Goal: Check status

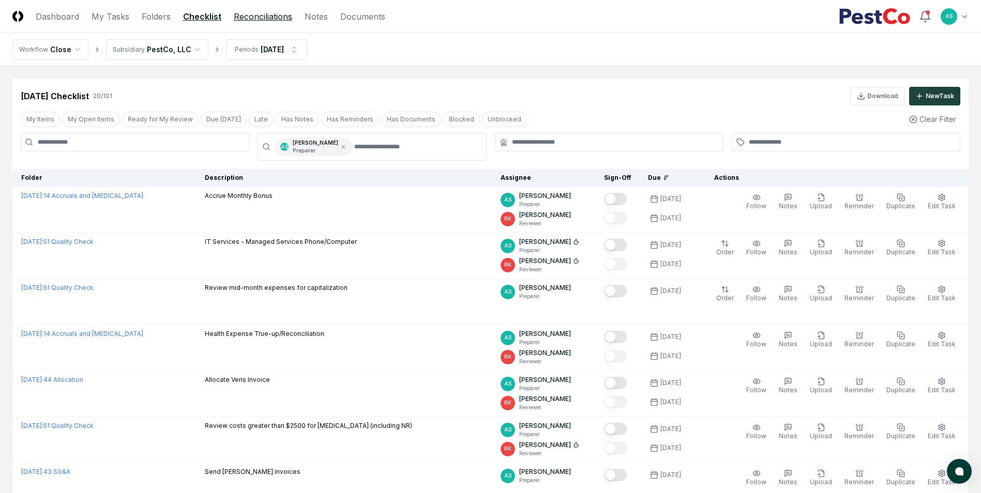
click at [275, 16] on link "Reconciliations" at bounding box center [263, 16] width 58 height 12
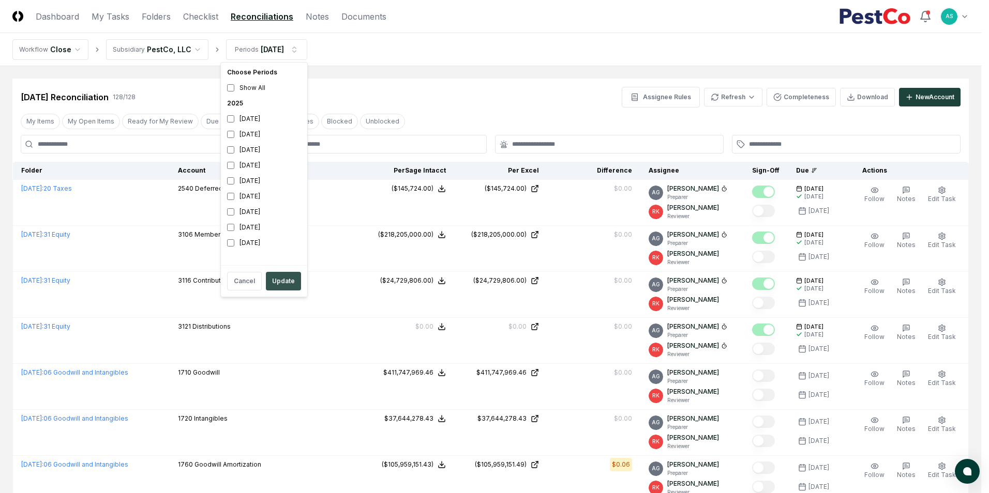
click at [284, 281] on button "Update" at bounding box center [283, 281] width 35 height 19
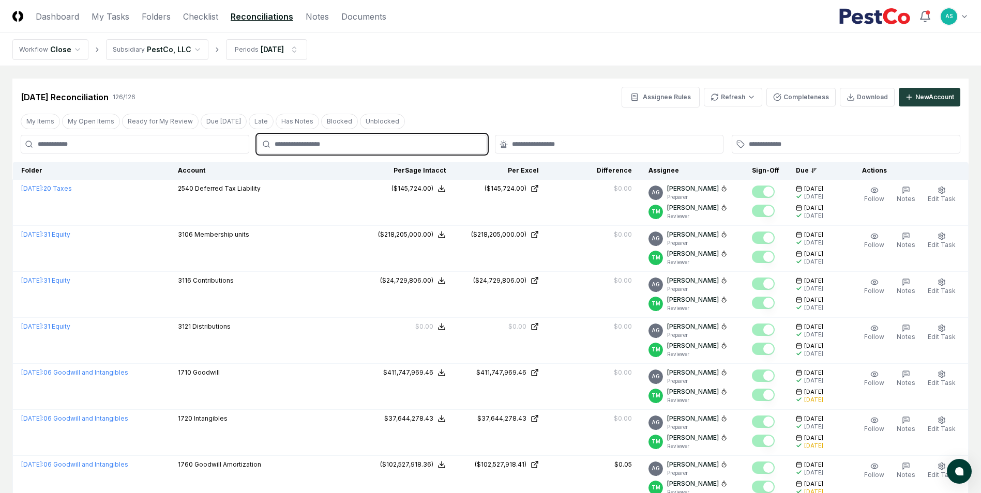
click at [395, 145] on input "text" at bounding box center [377, 144] width 205 height 9
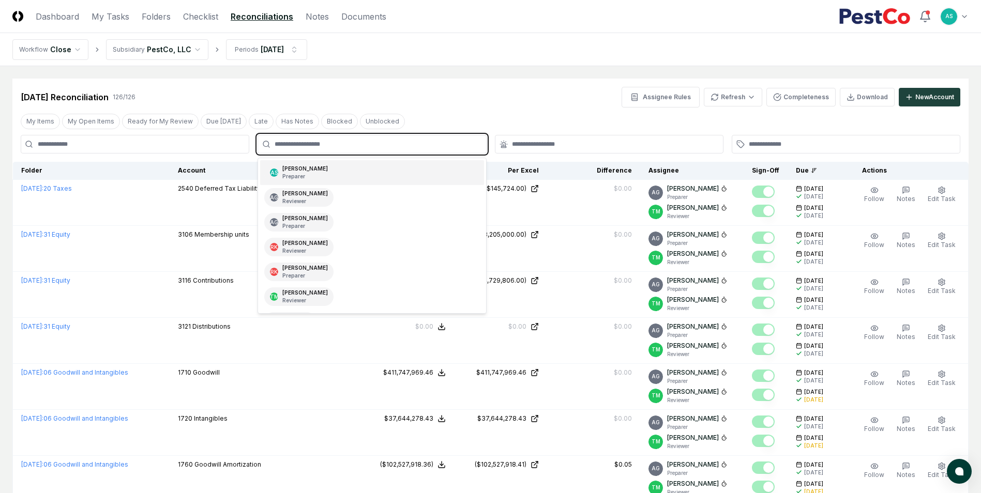
click at [350, 174] on div "AS [PERSON_NAME] Preparer" at bounding box center [371, 172] width 223 height 25
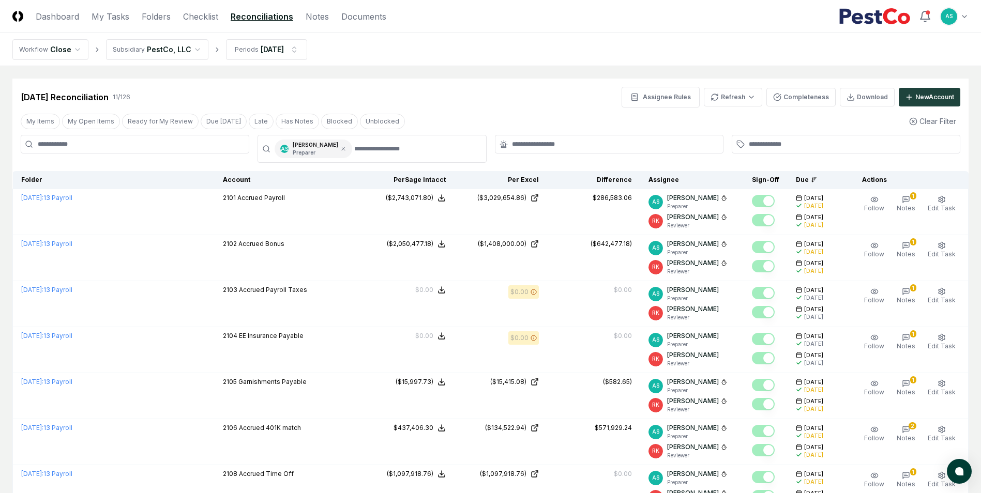
click at [522, 100] on div "[DATE] Reconciliation 11 / 126 Assignee Rules Refresh Completeness Download New…" at bounding box center [491, 97] width 940 height 21
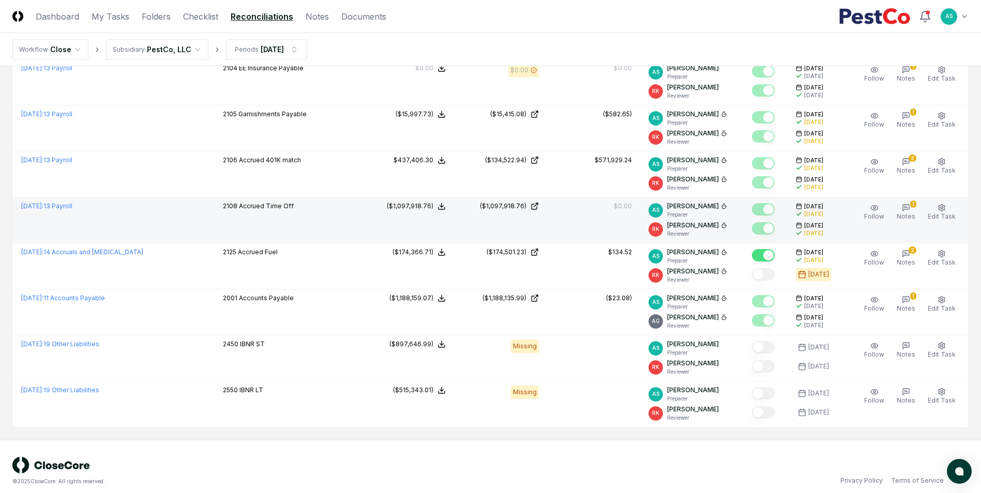
scroll to position [277, 0]
